Goal: Find specific page/section

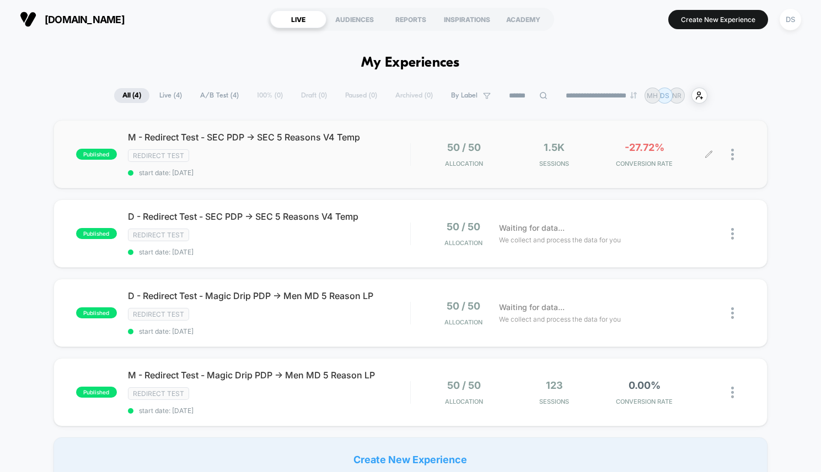
click at [537, 143] on div "1.5k Sessions" at bounding box center [554, 155] width 84 height 26
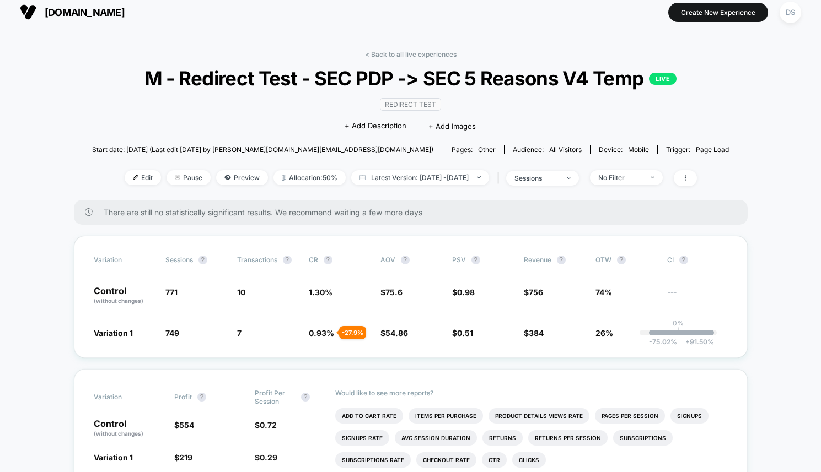
scroll to position [4, 0]
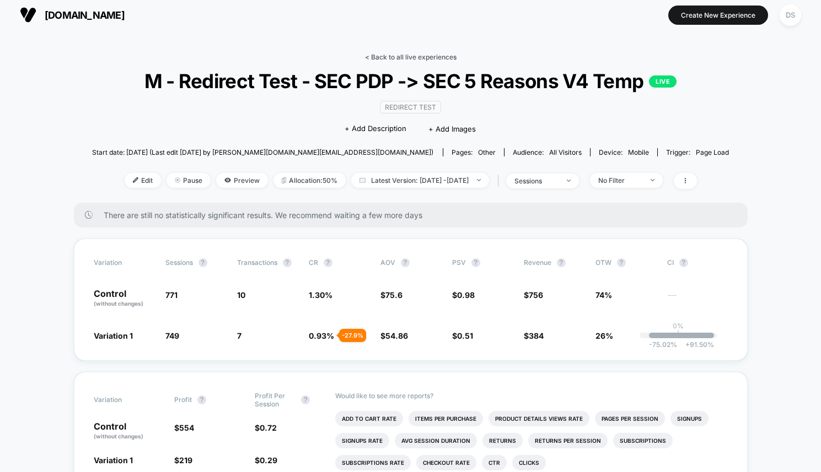
click at [376, 53] on link "< Back to all live experiences" at bounding box center [410, 57] width 91 height 8
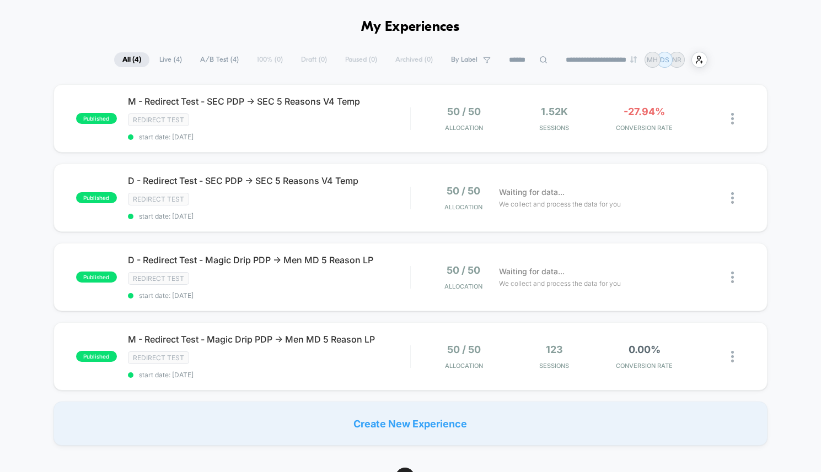
scroll to position [37, 0]
